Goal: Check status: Check status

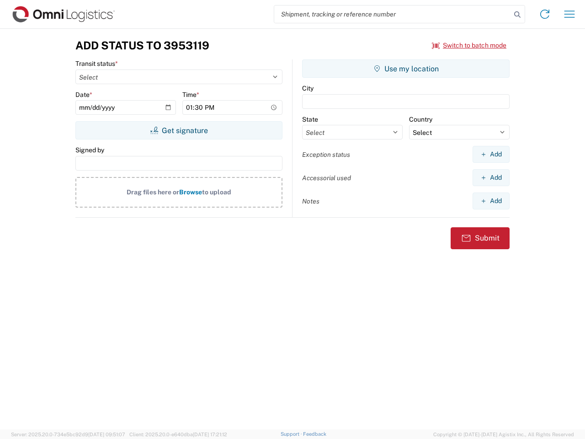
click at [393, 14] on input "search" at bounding box center [392, 13] width 237 height 17
click at [517, 15] on icon at bounding box center [517, 14] width 13 height 13
click at [545, 14] on icon at bounding box center [545, 14] width 15 height 15
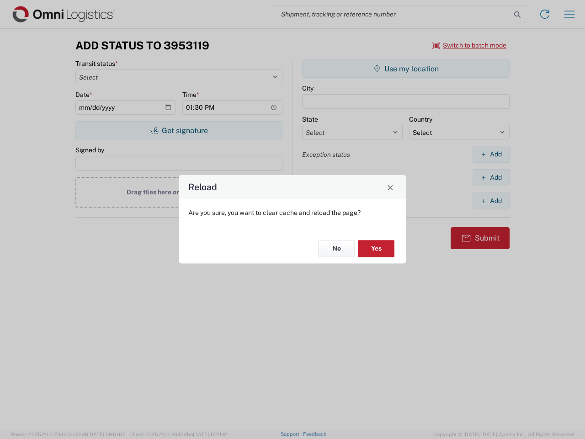
click at [570, 14] on div "Reload Are you sure, you want to clear cache and reload the page? No Yes" at bounding box center [292, 219] width 585 height 439
click at [469, 45] on div "Reload Are you sure, you want to clear cache and reload the page? No Yes" at bounding box center [292, 219] width 585 height 439
click at [179, 130] on div "Reload Are you sure, you want to clear cache and reload the page? No Yes" at bounding box center [292, 219] width 585 height 439
click at [406, 69] on div "Reload Are you sure, you want to clear cache and reload the page? No Yes" at bounding box center [292, 219] width 585 height 439
click at [491, 154] on div "Reload Are you sure, you want to clear cache and reload the page? No Yes" at bounding box center [292, 219] width 585 height 439
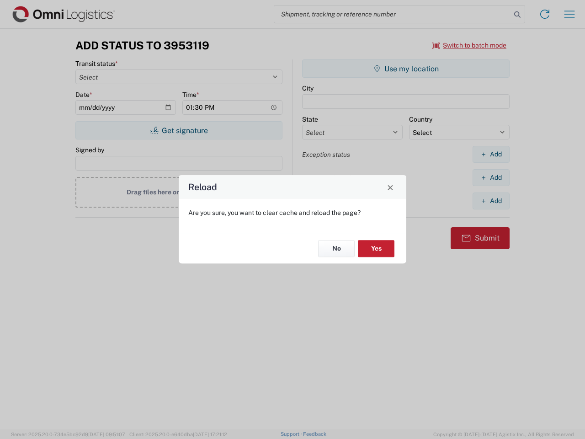
click at [491, 177] on div "Reload Are you sure, you want to clear cache and reload the page? No Yes" at bounding box center [292, 219] width 585 height 439
click at [491, 201] on div "Reload Are you sure, you want to clear cache and reload the page? No Yes" at bounding box center [292, 219] width 585 height 439
